Goal: Task Accomplishment & Management: Complete application form

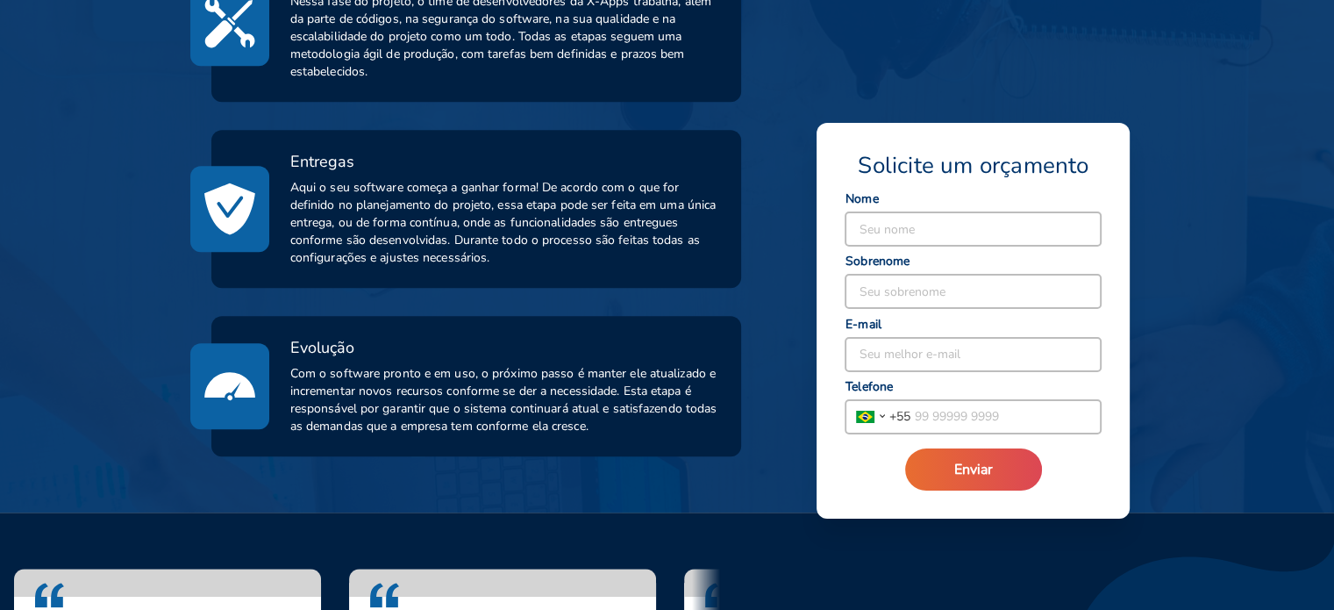
scroll to position [1000, 0]
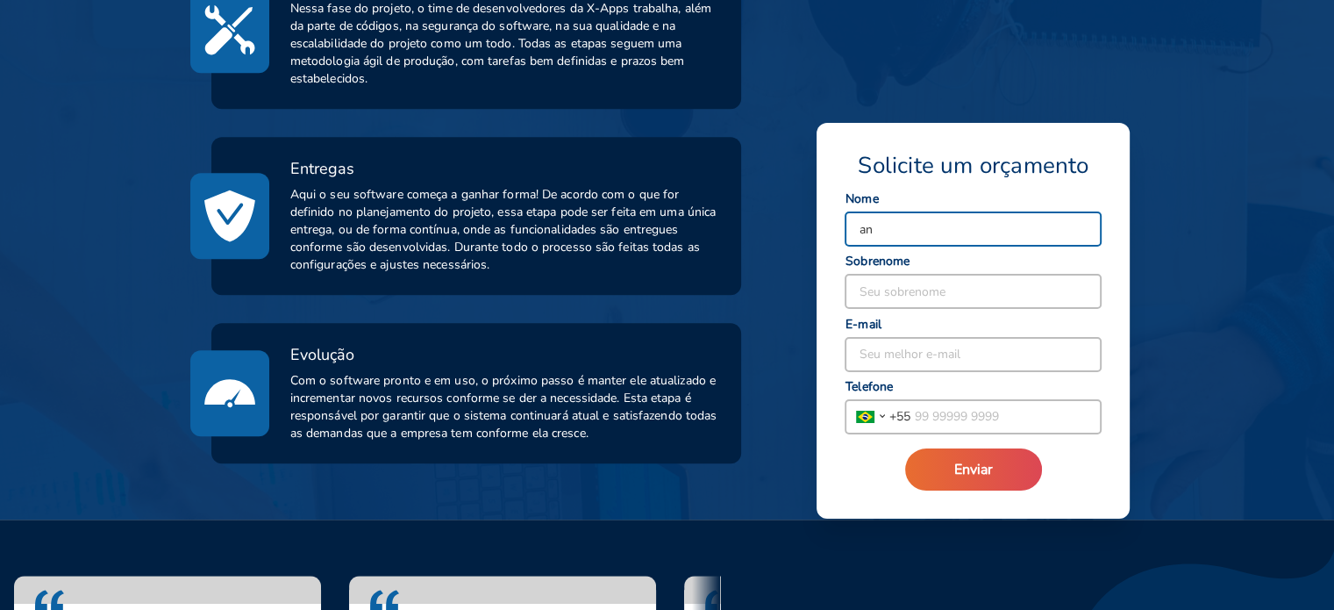
type input "a"
type input "[PERSON_NAME]"
type input "S"
type input "ARAUJO"
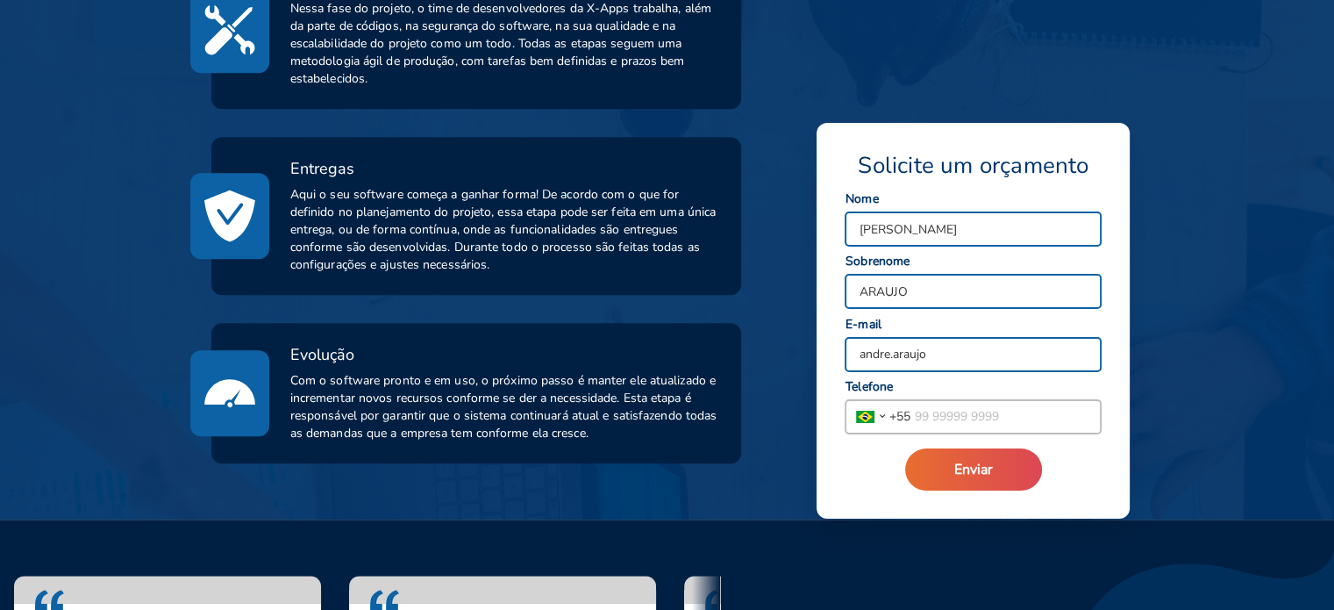
type input "[EMAIL_ADDRESS][DOMAIN_NAME]"
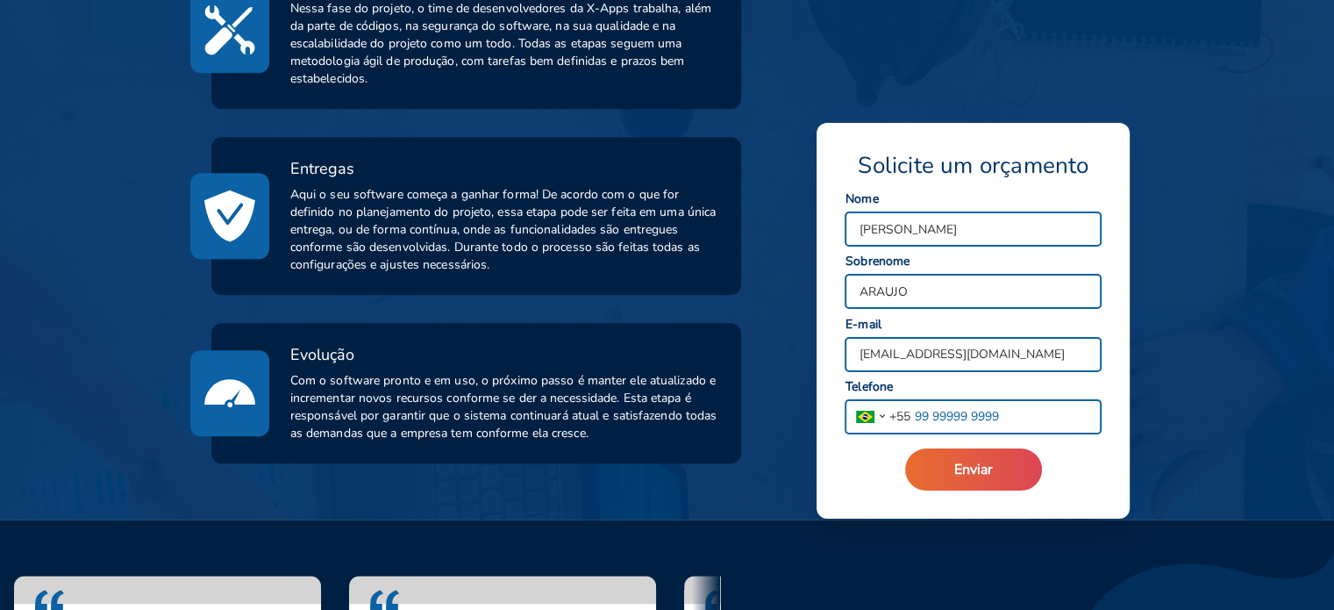
click at [965, 417] on input "tel" at bounding box center [1005, 416] width 190 height 33
type input "[PHONE_NUMBER]"
click at [988, 473] on span "Enviar" at bounding box center [973, 469] width 39 height 19
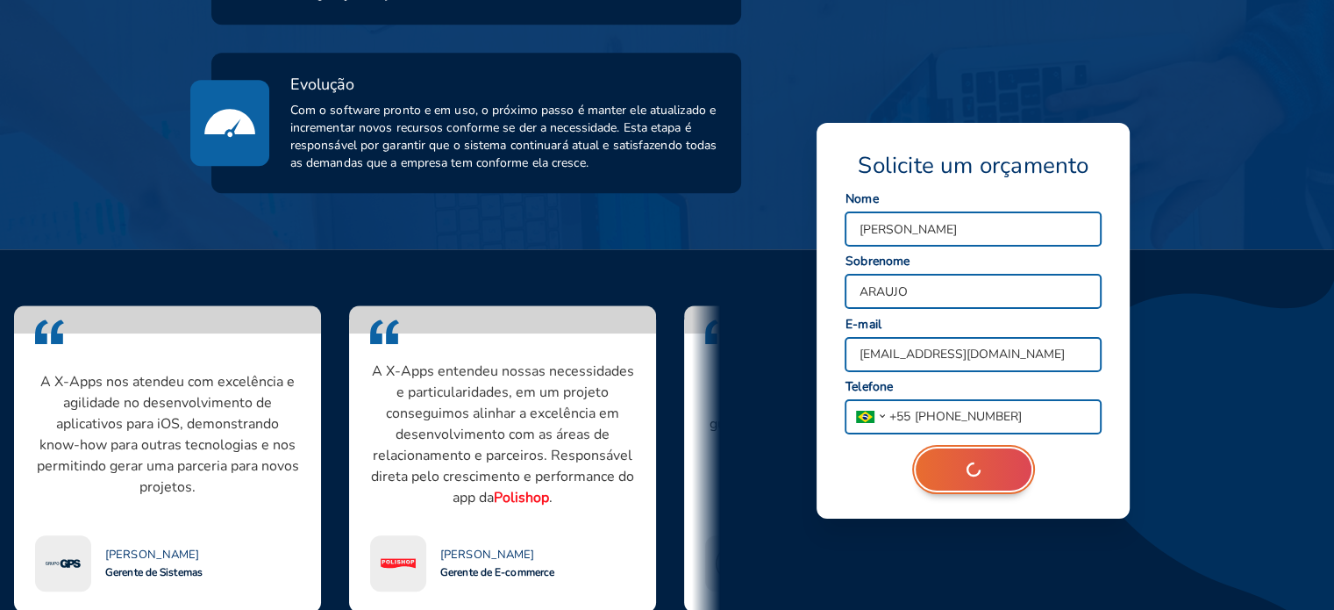
scroll to position [1273, 0]
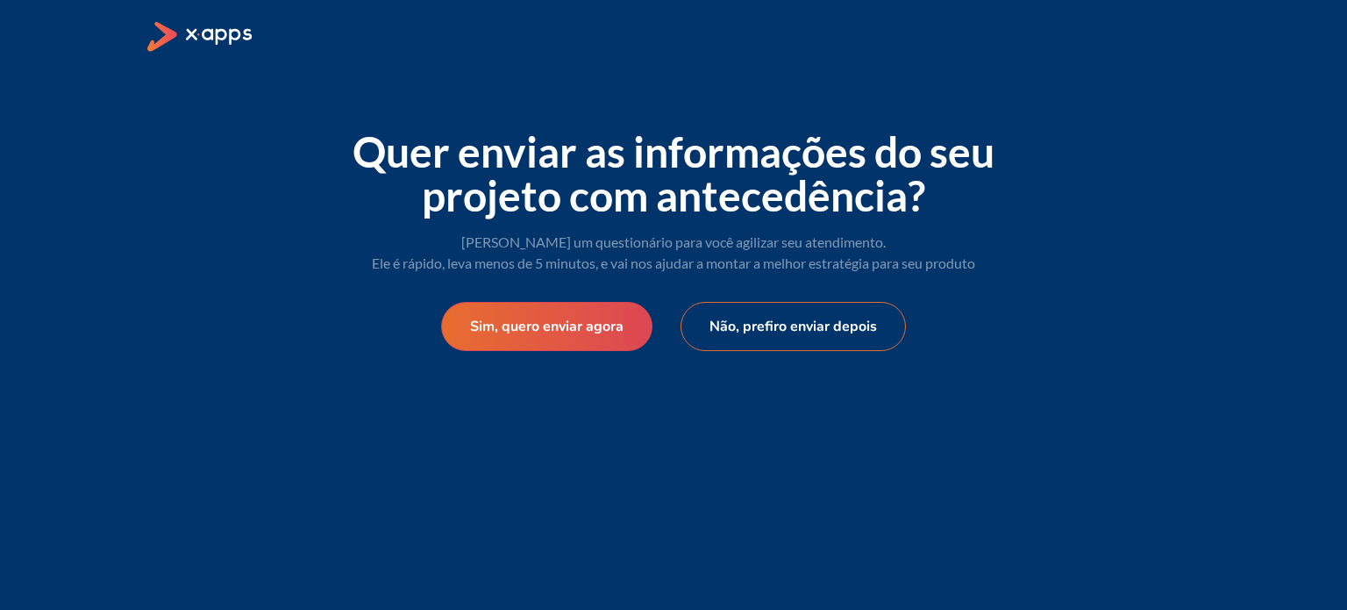
select select "BR"
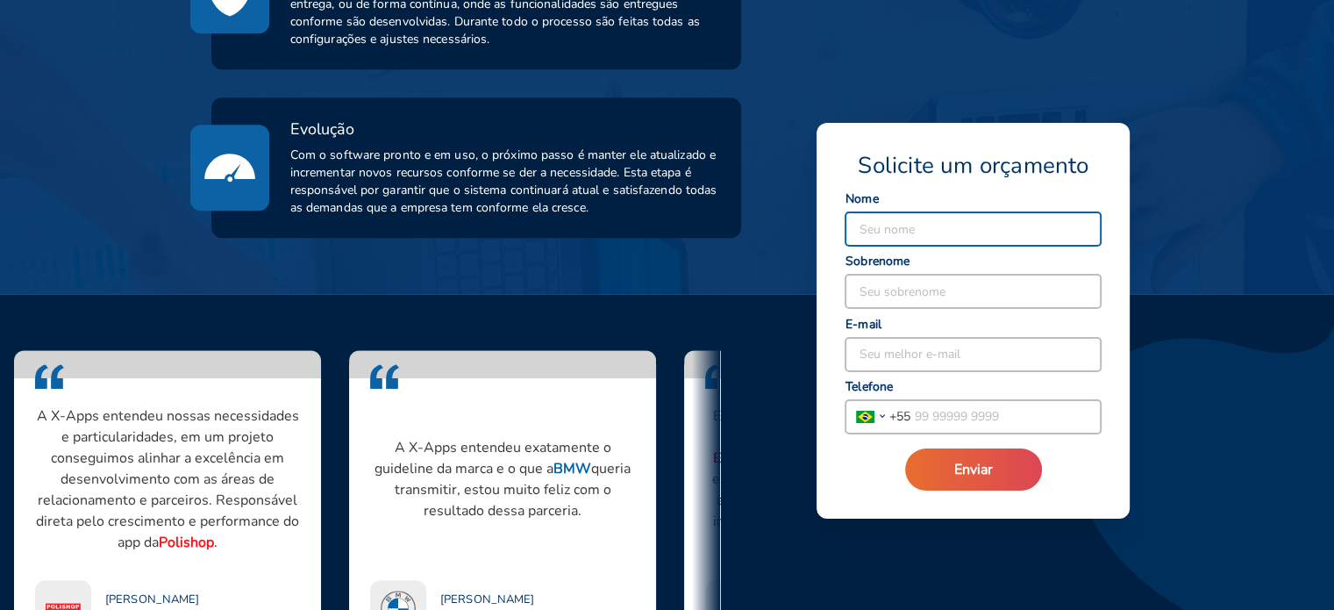
scroll to position [1265, 0]
